Goal: Transaction & Acquisition: Purchase product/service

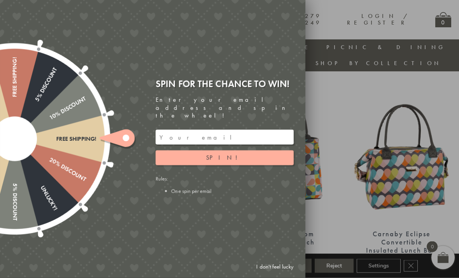
scroll to position [267, 0]
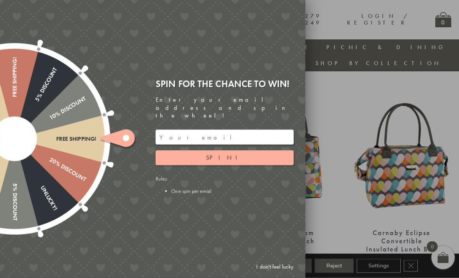
click at [347, 86] on div at bounding box center [229, 139] width 459 height 278
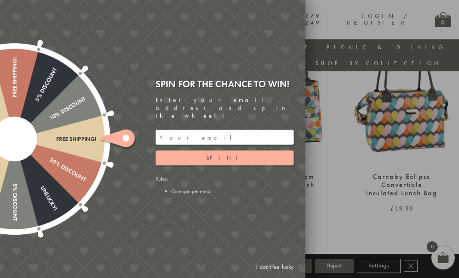
scroll to position [323, 0]
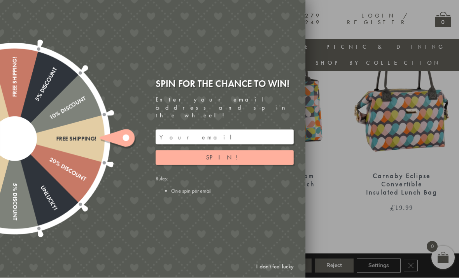
click at [216, 206] on div "Spin for the chance to win! Enter your email address and spin the wheel! Spin! …" at bounding box center [228, 139] width 156 height 134
click at [356, 98] on div at bounding box center [229, 139] width 459 height 278
click at [421, 15] on div at bounding box center [229, 139] width 459 height 278
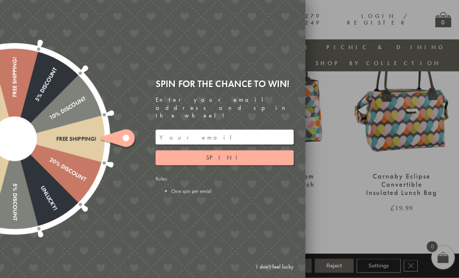
click at [222, 144] on input "email" at bounding box center [225, 137] width 138 height 15
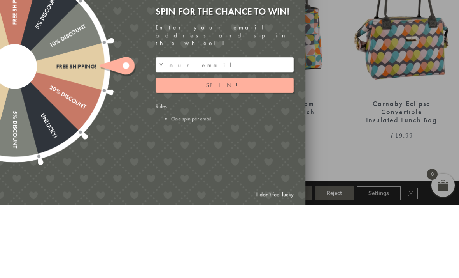
scroll to position [396, 0]
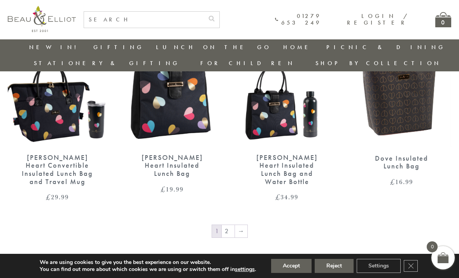
scroll to position [1183, 1]
click at [225, 225] on link "2" at bounding box center [228, 231] width 13 height 12
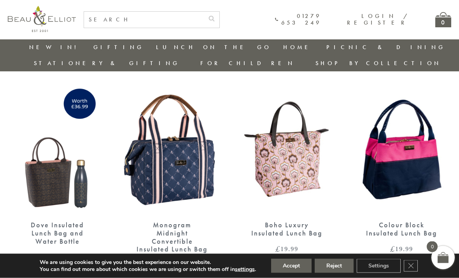
scroll to position [252, 0]
